Goal: Find specific page/section: Find specific page/section

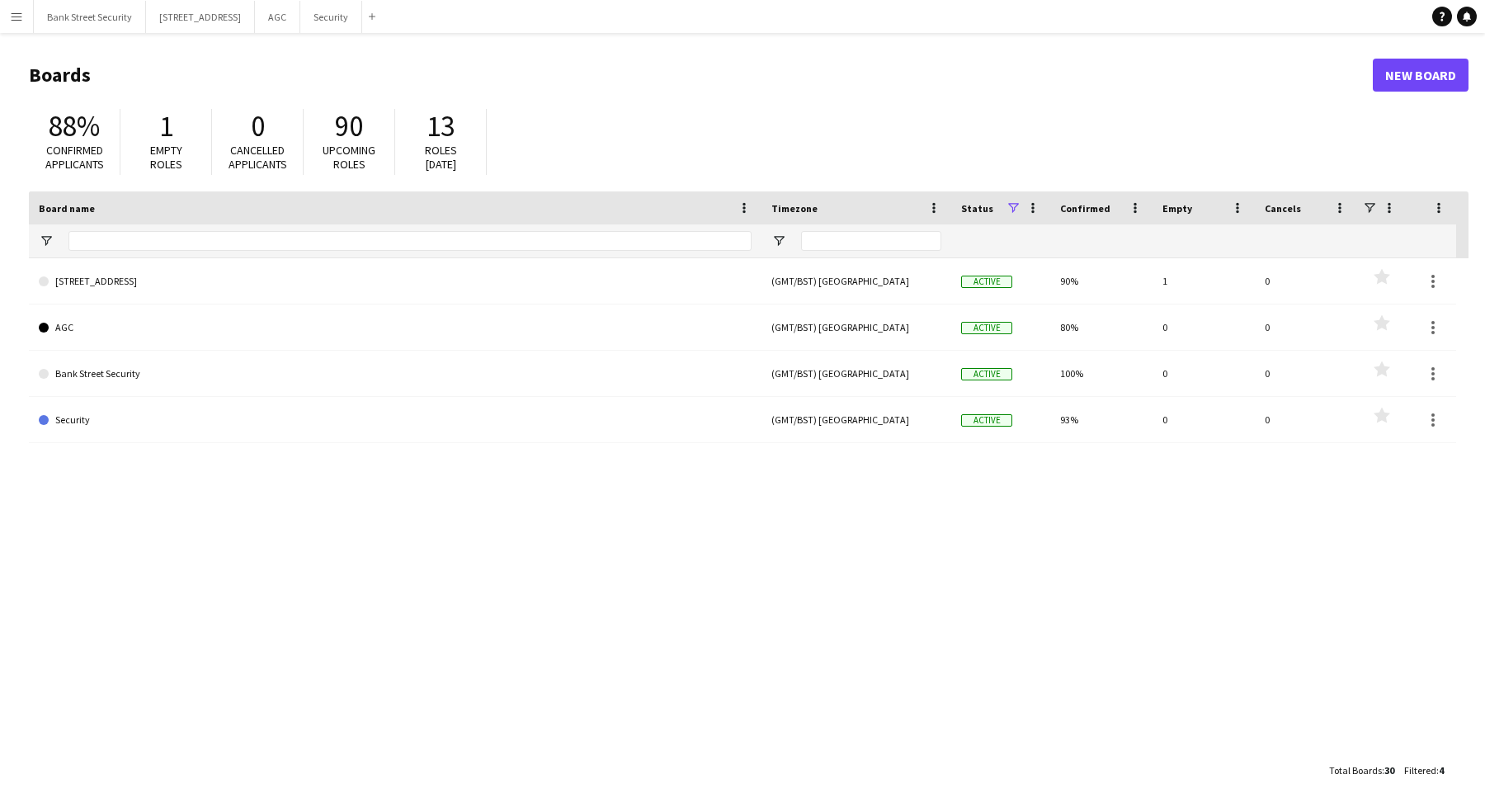
click at [86, 419] on link "Security" at bounding box center [394, 420] width 712 height 46
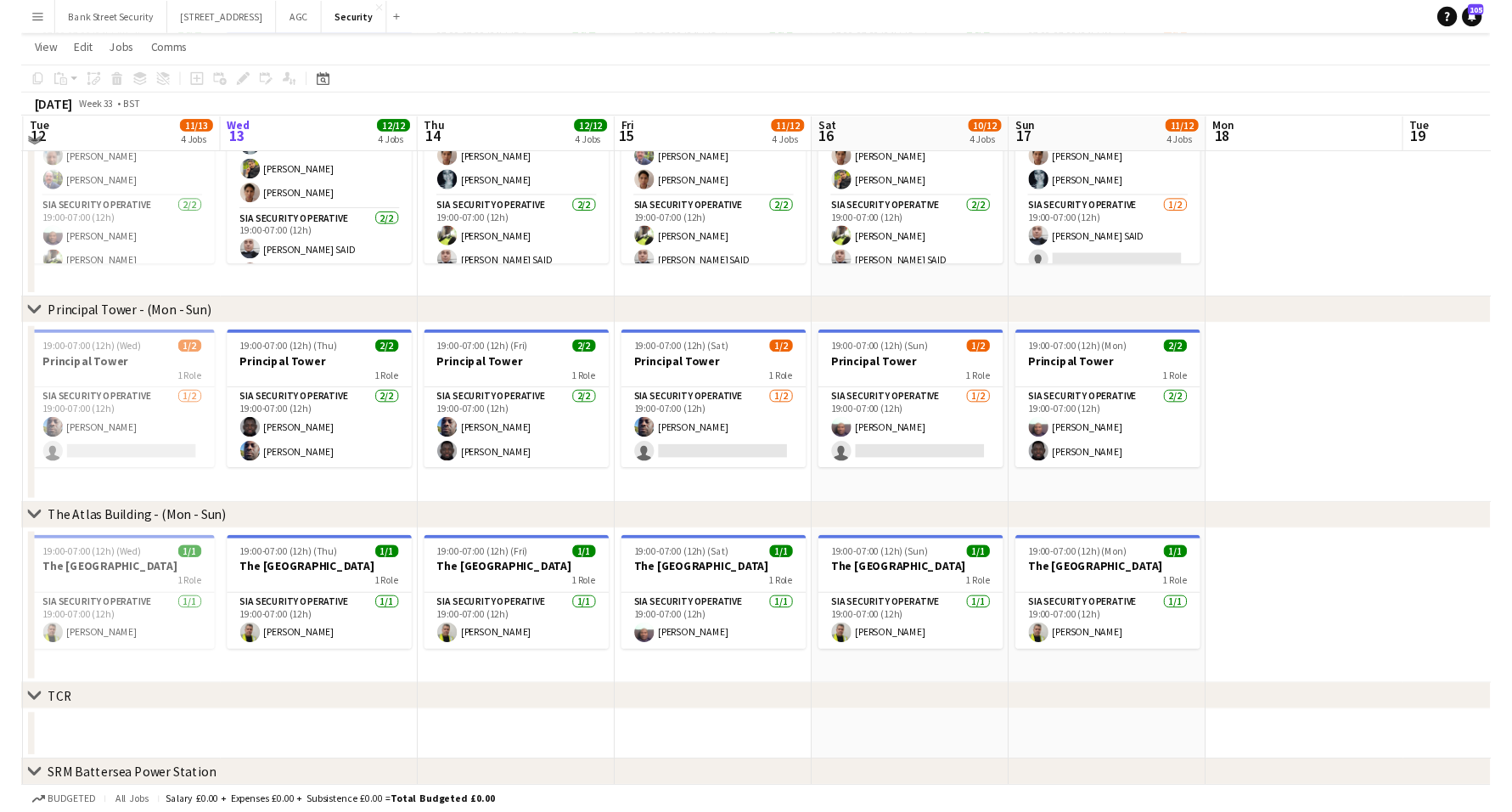
scroll to position [168, 0]
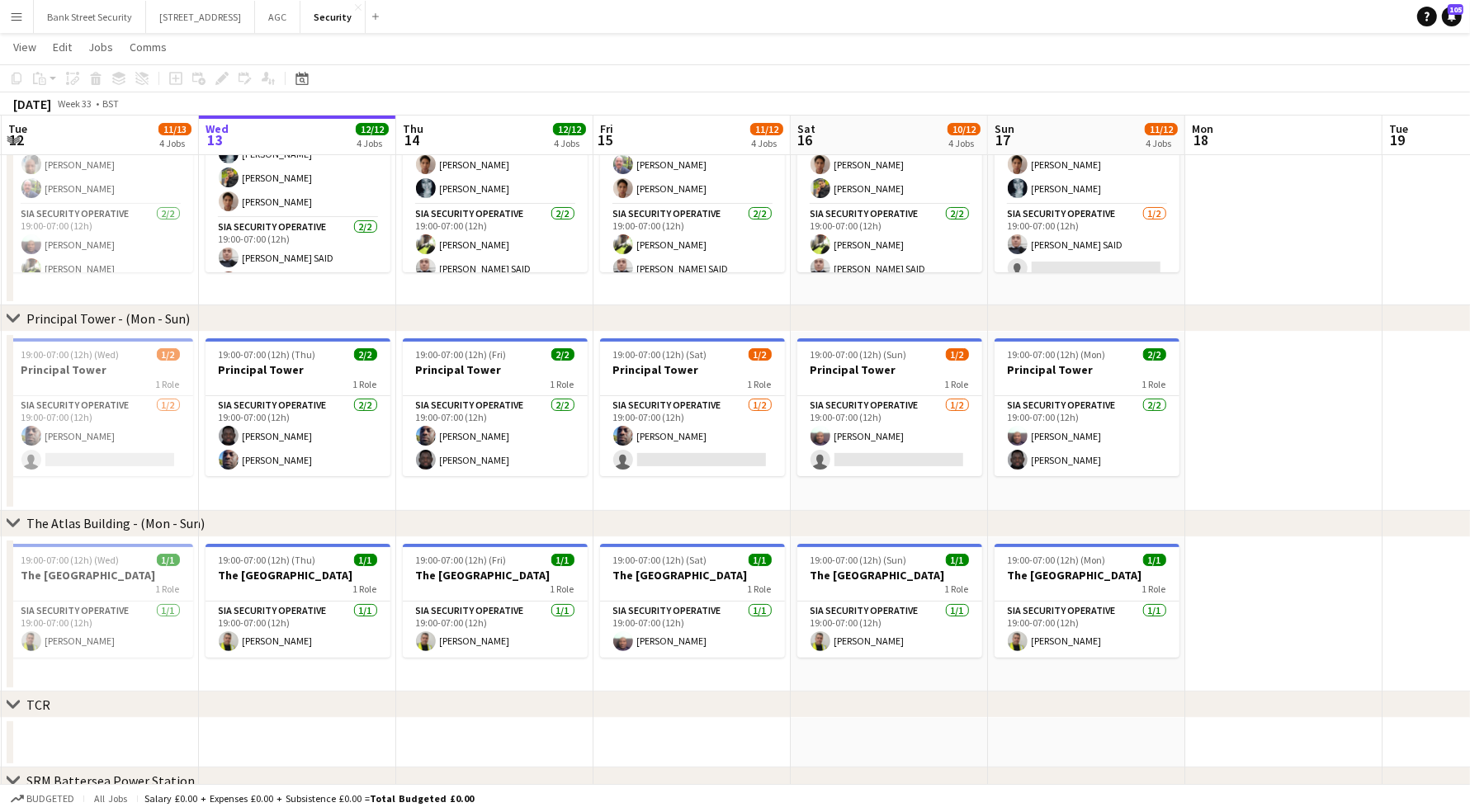
click at [1398, 54] on app-page-menu "View Day view expanded Day view collapsed Month view Date picker Jump to [DATE]…" at bounding box center [735, 48] width 1470 height 31
click at [9, 568] on div at bounding box center [9, 614] width 7 height 147
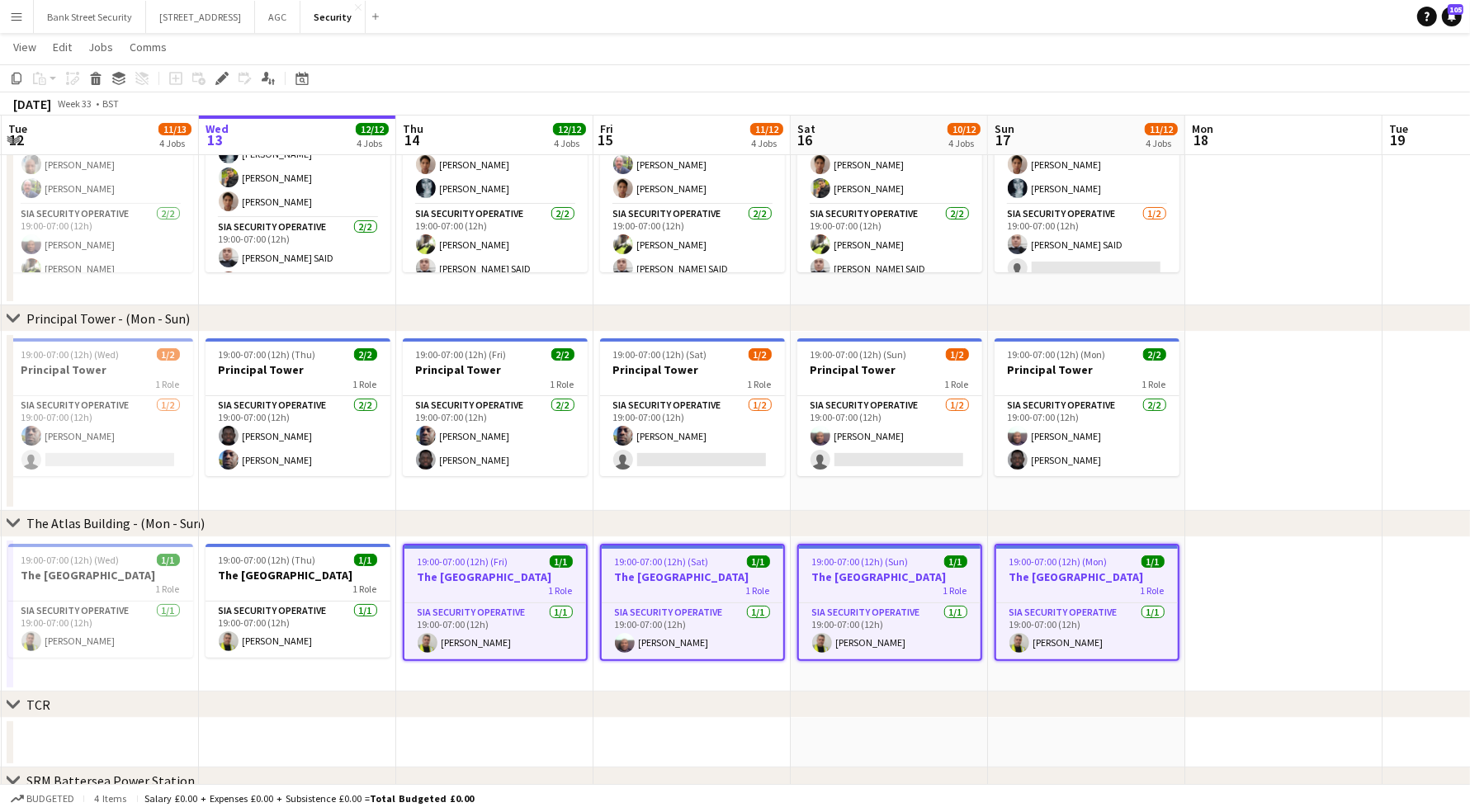
click at [9, 169] on div at bounding box center [9, 162] width 7 height 276
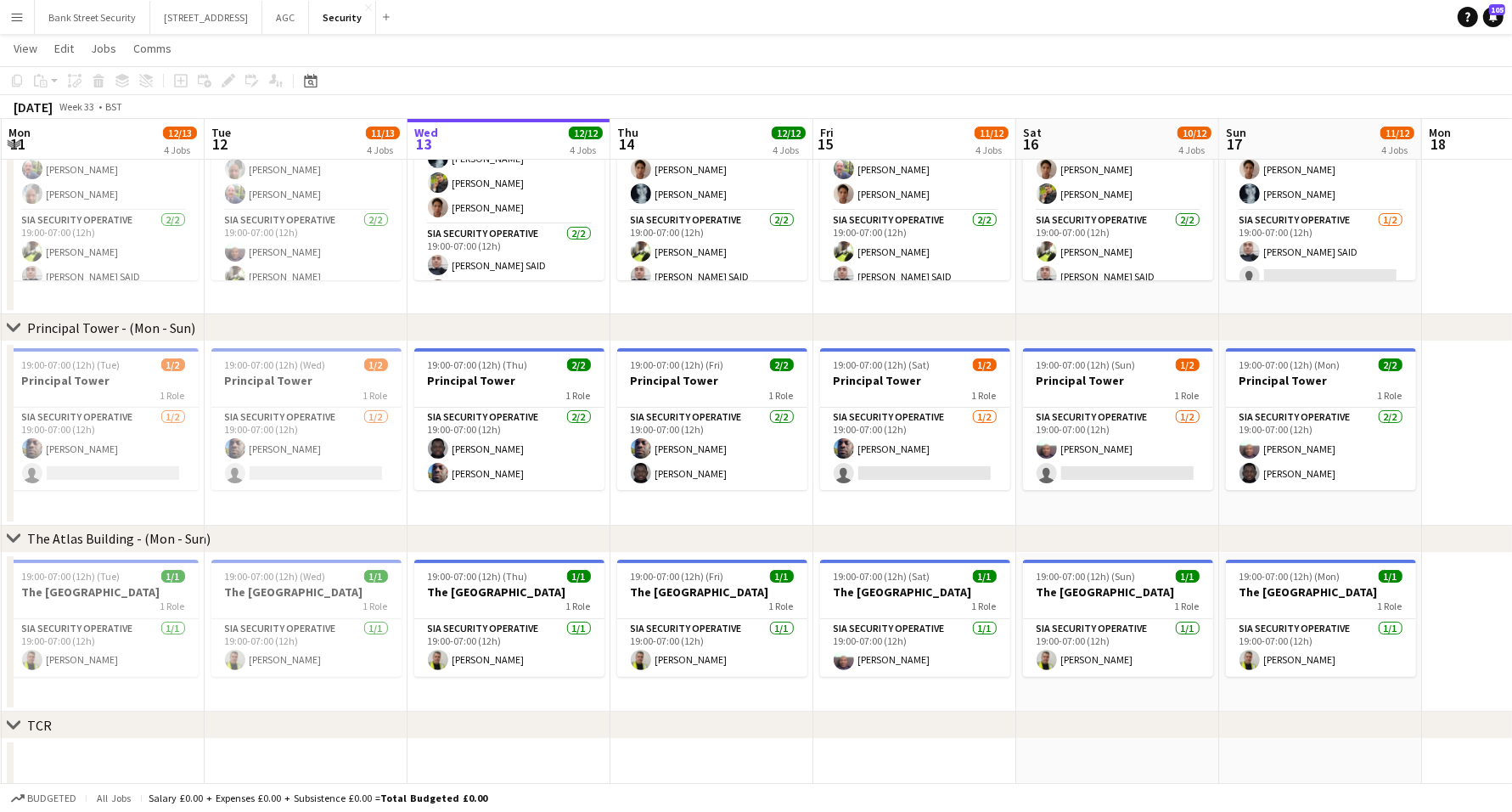
scroll to position [0, 0]
